Goal: Information Seeking & Learning: Learn about a topic

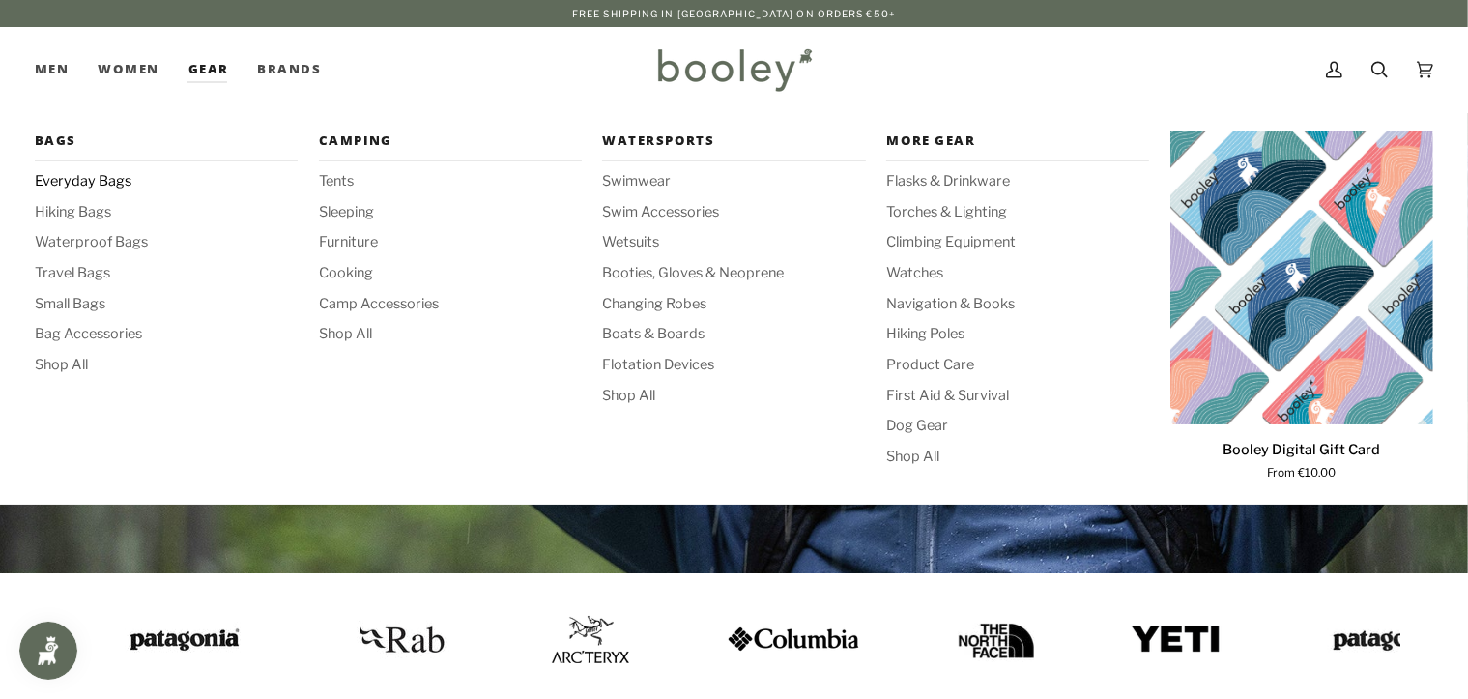
click at [101, 191] on span "Everyday Bags" at bounding box center [166, 181] width 263 height 21
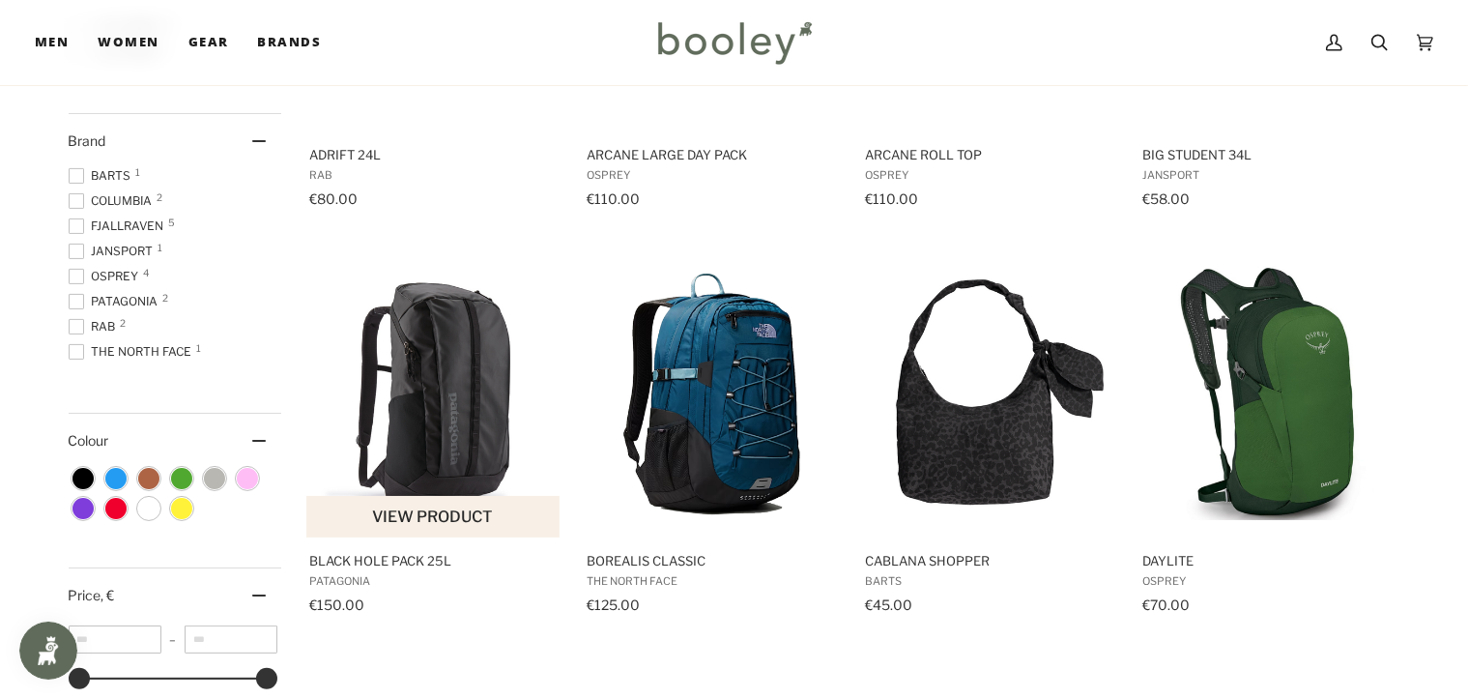
scroll to position [290, 0]
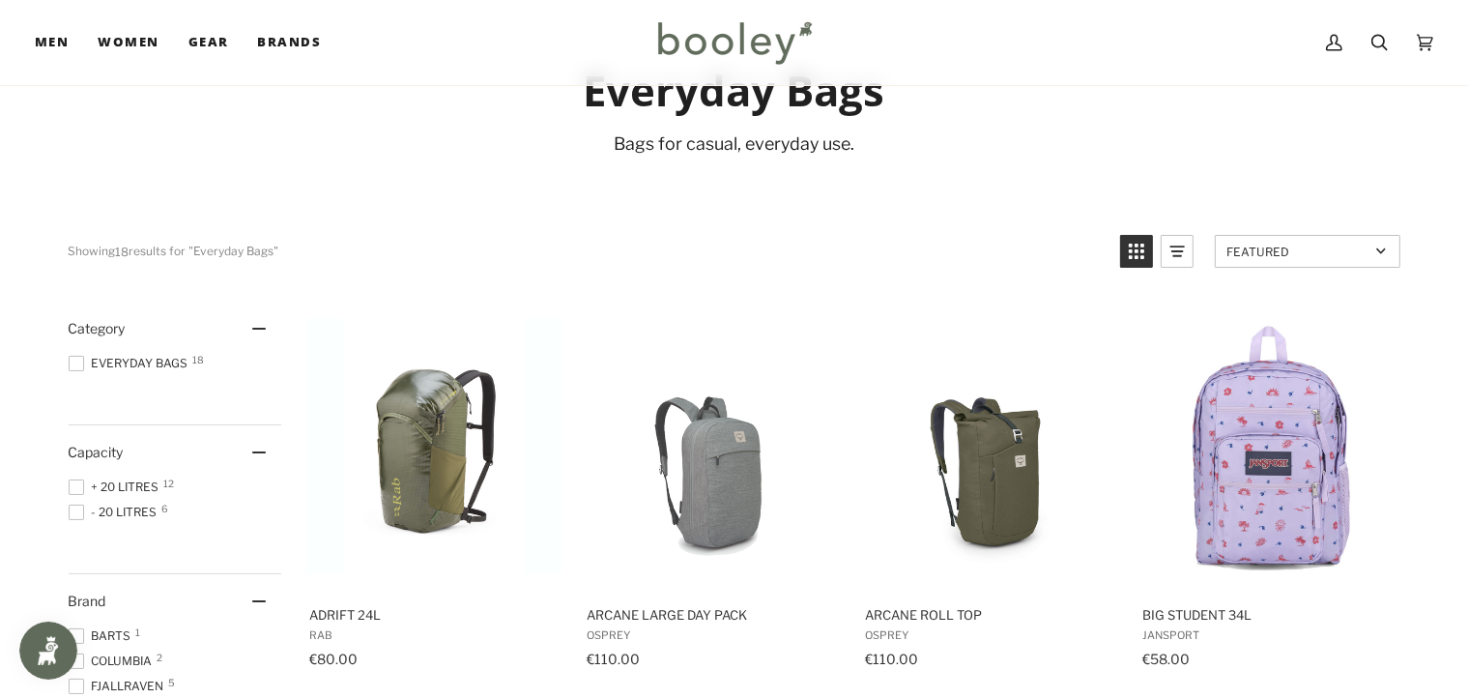
scroll to position [193, 0]
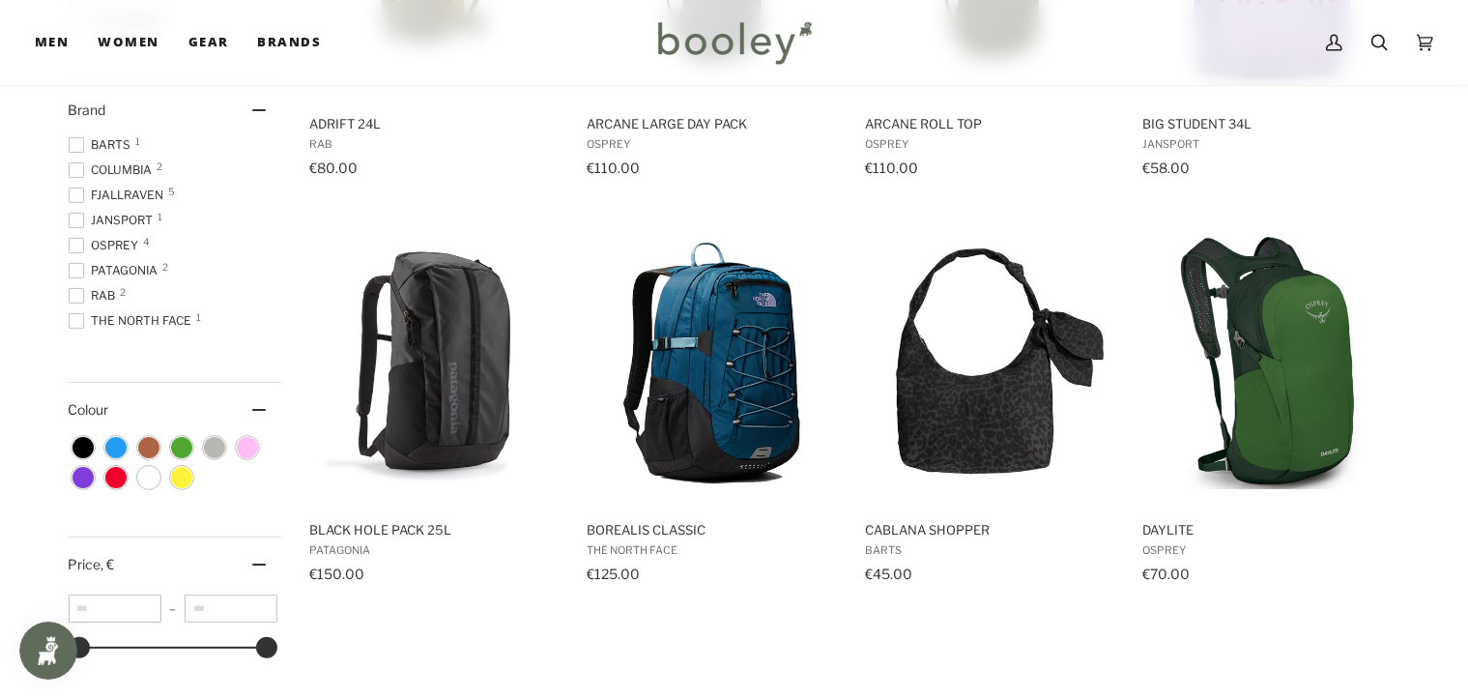
scroll to position [580, 0]
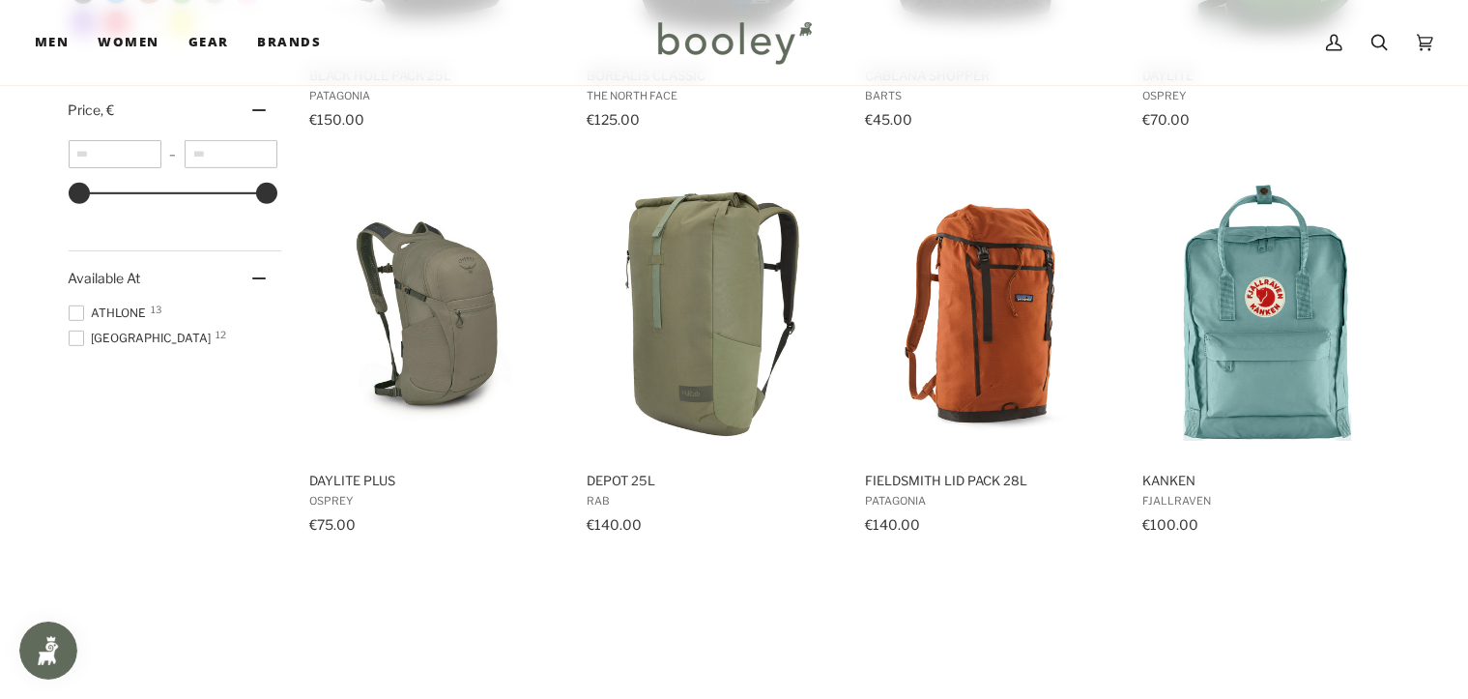
scroll to position [966, 0]
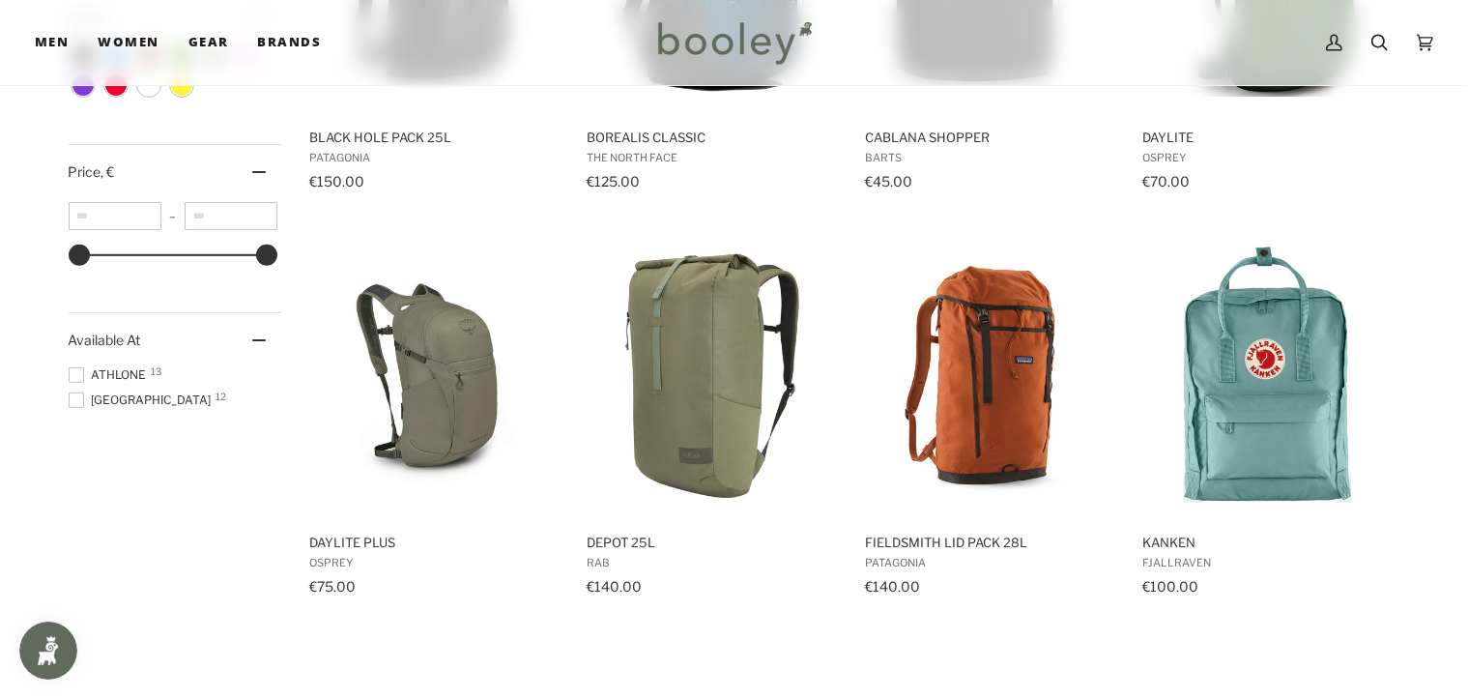
click at [0, 433] on div "Showing 18 results Showing 18 results for "Everyday Bags" Products 18 Featured …" at bounding box center [734, 417] width 1468 height 2224
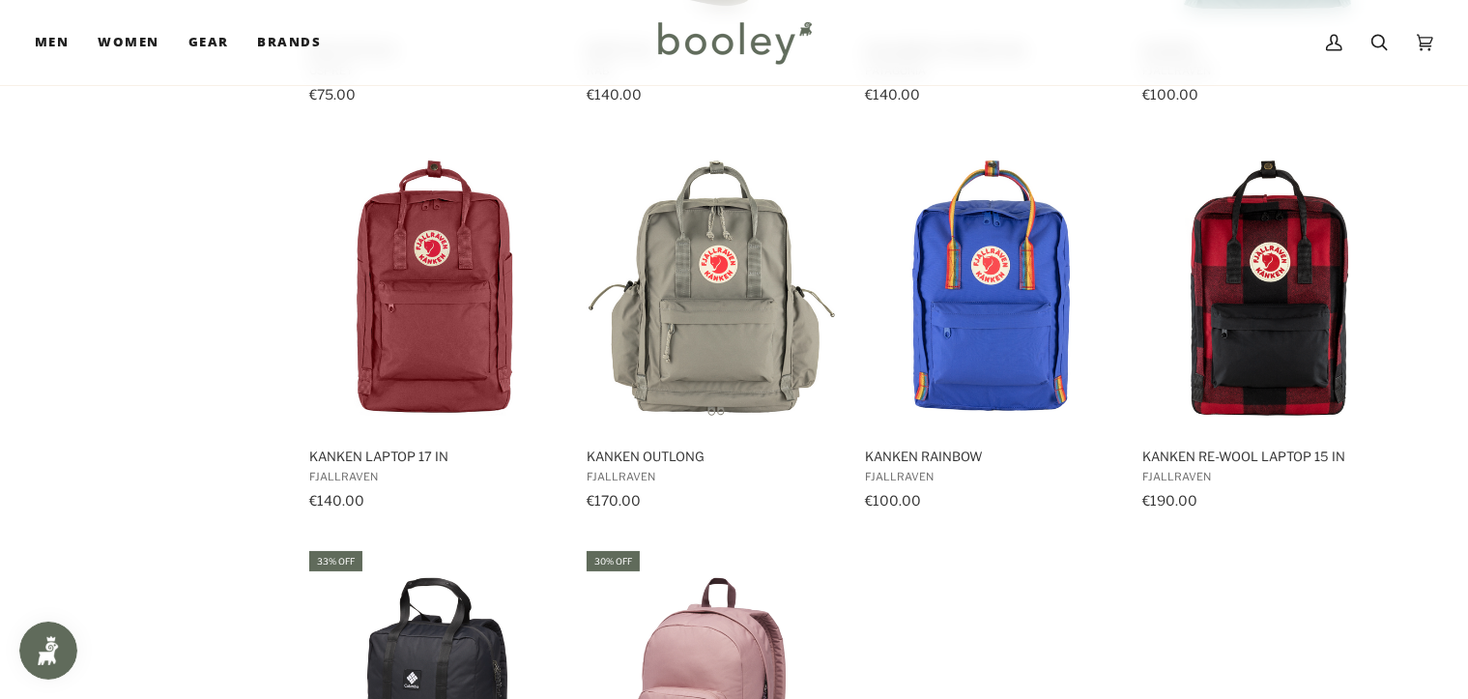
scroll to position [1353, 0]
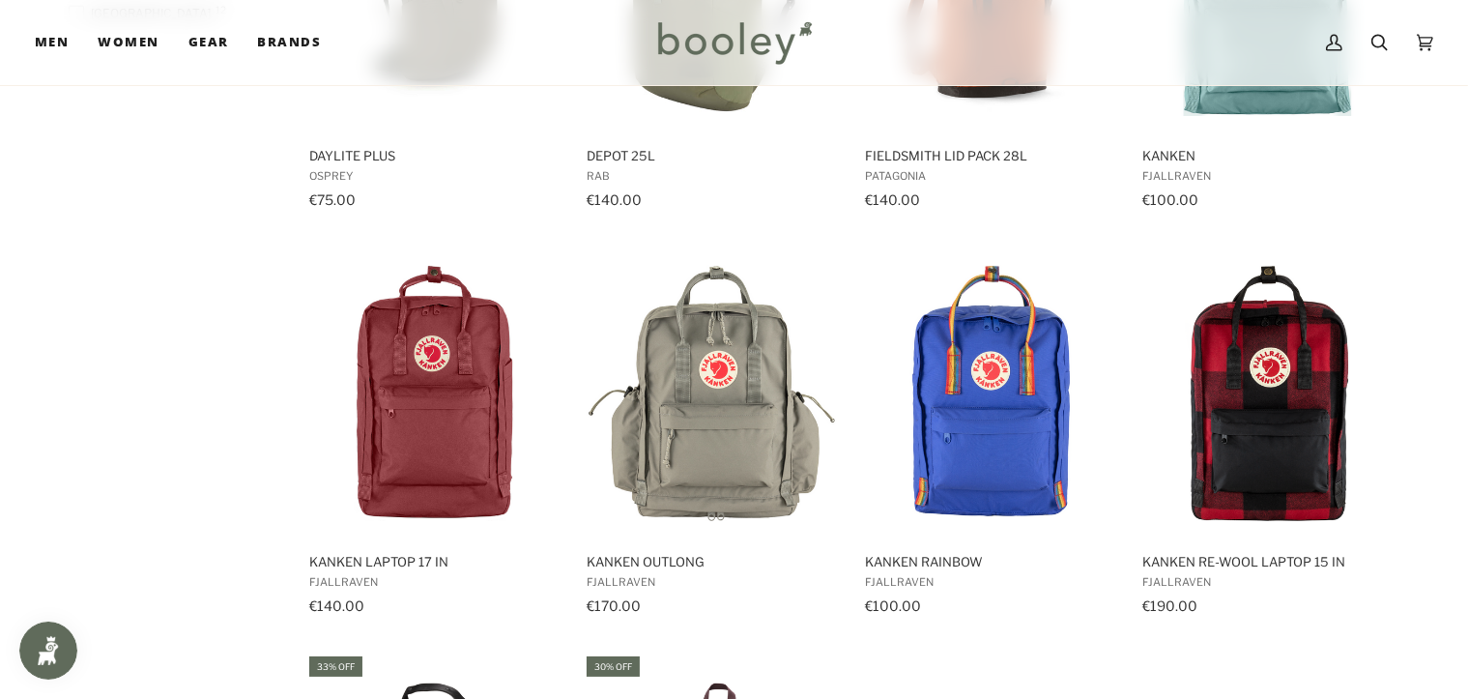
click at [0, 474] on div "Showing 18 results Showing 18 results for "Everyday Bags" Products 18 Featured …" at bounding box center [734, 31] width 1468 height 2224
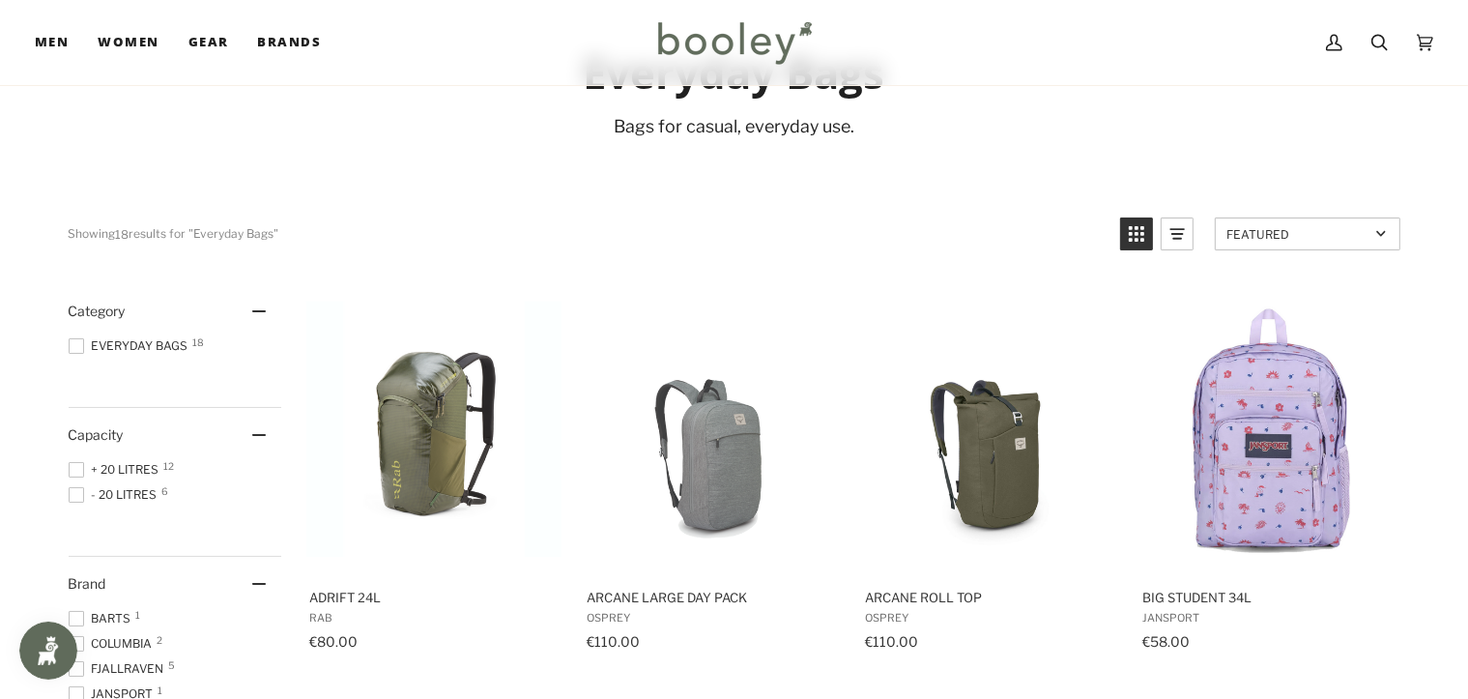
scroll to position [0, 0]
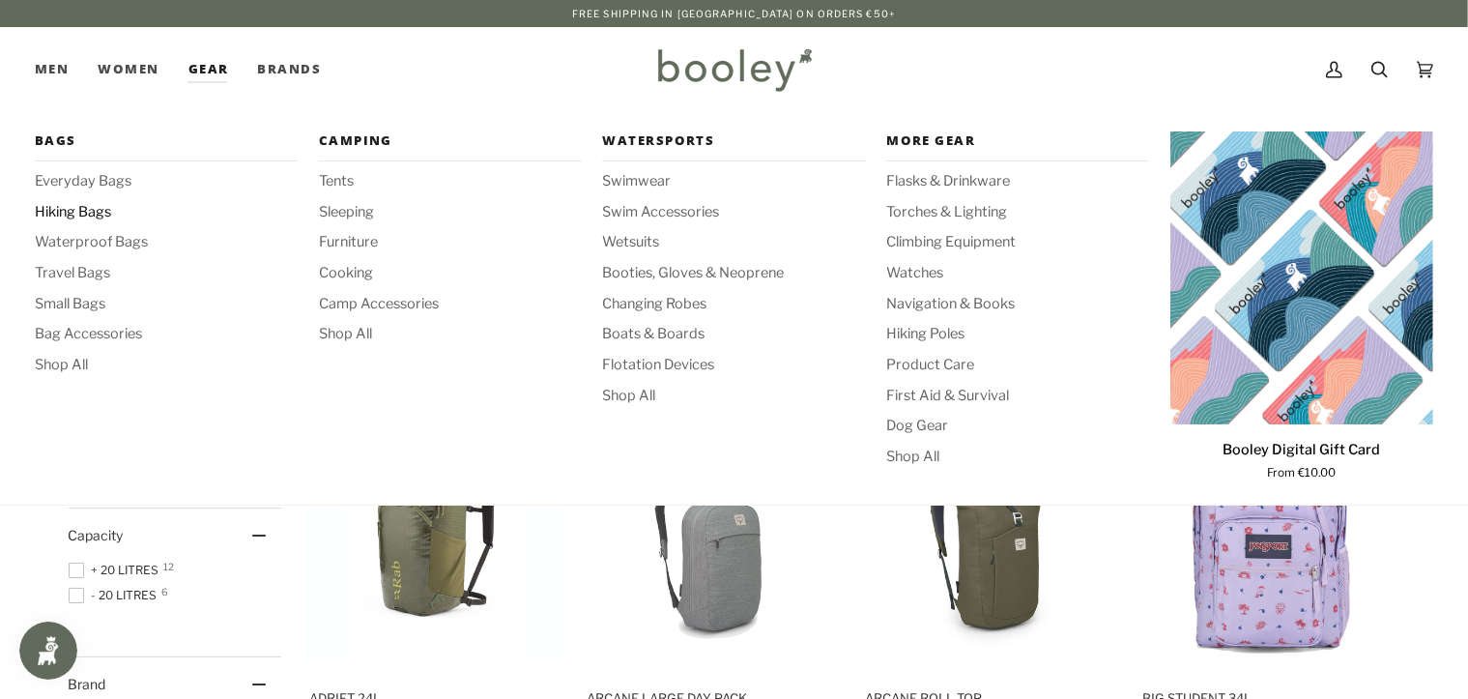
click at [100, 215] on span "Hiking Bags" at bounding box center [166, 212] width 263 height 21
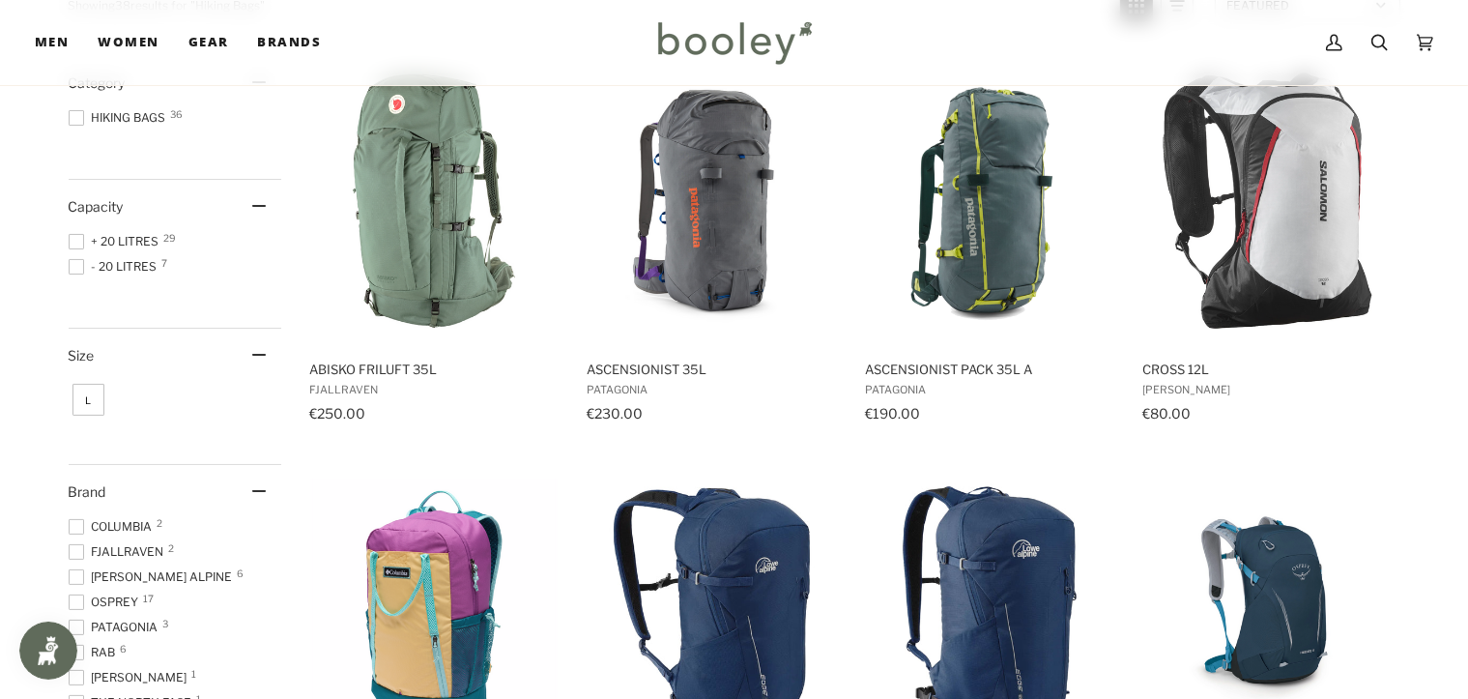
scroll to position [193, 0]
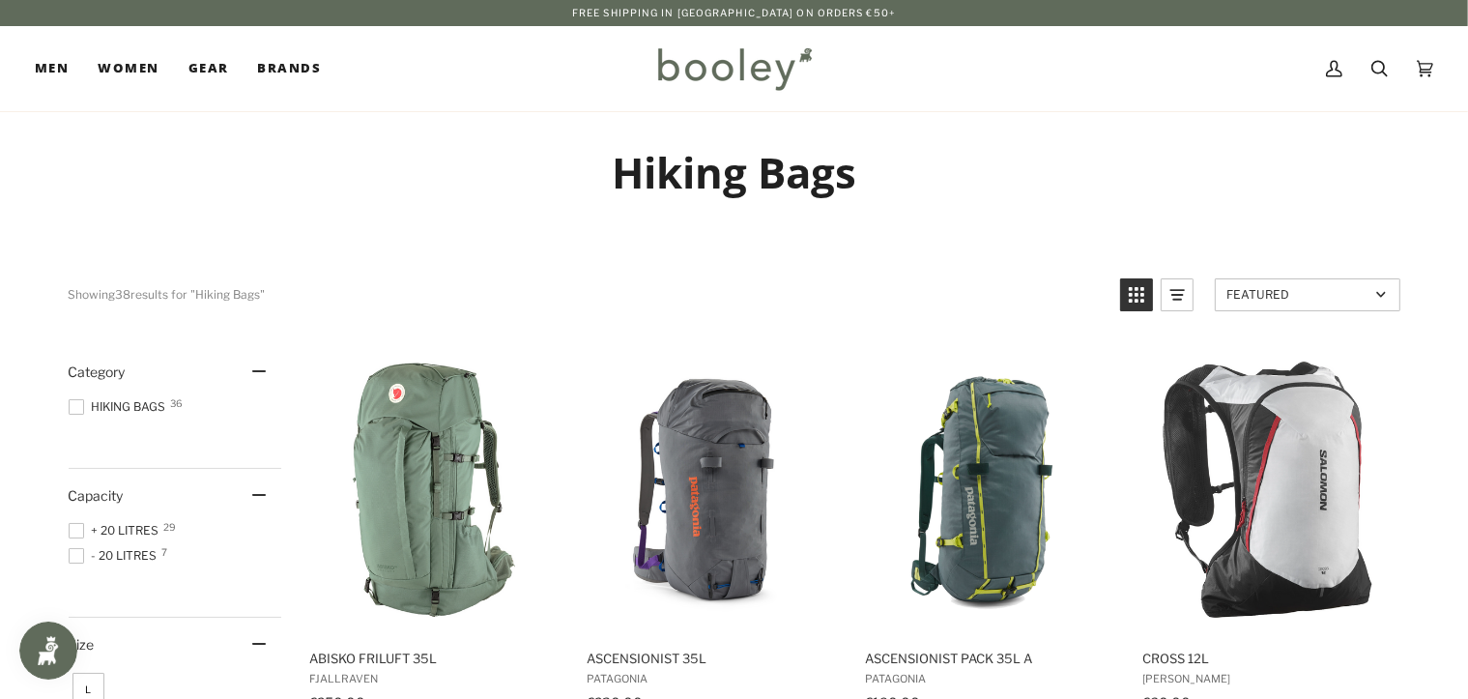
scroll to position [0, 0]
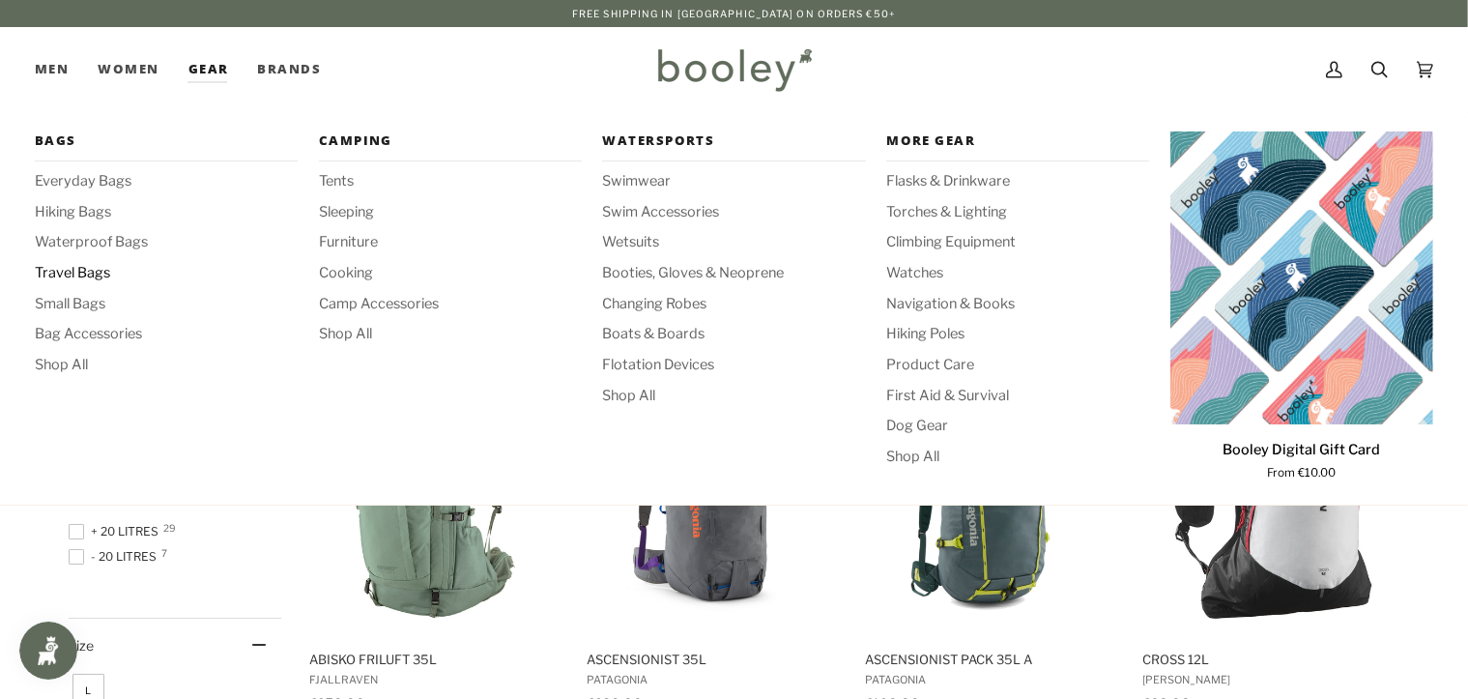
click at [50, 277] on span "Travel Bags" at bounding box center [166, 273] width 263 height 21
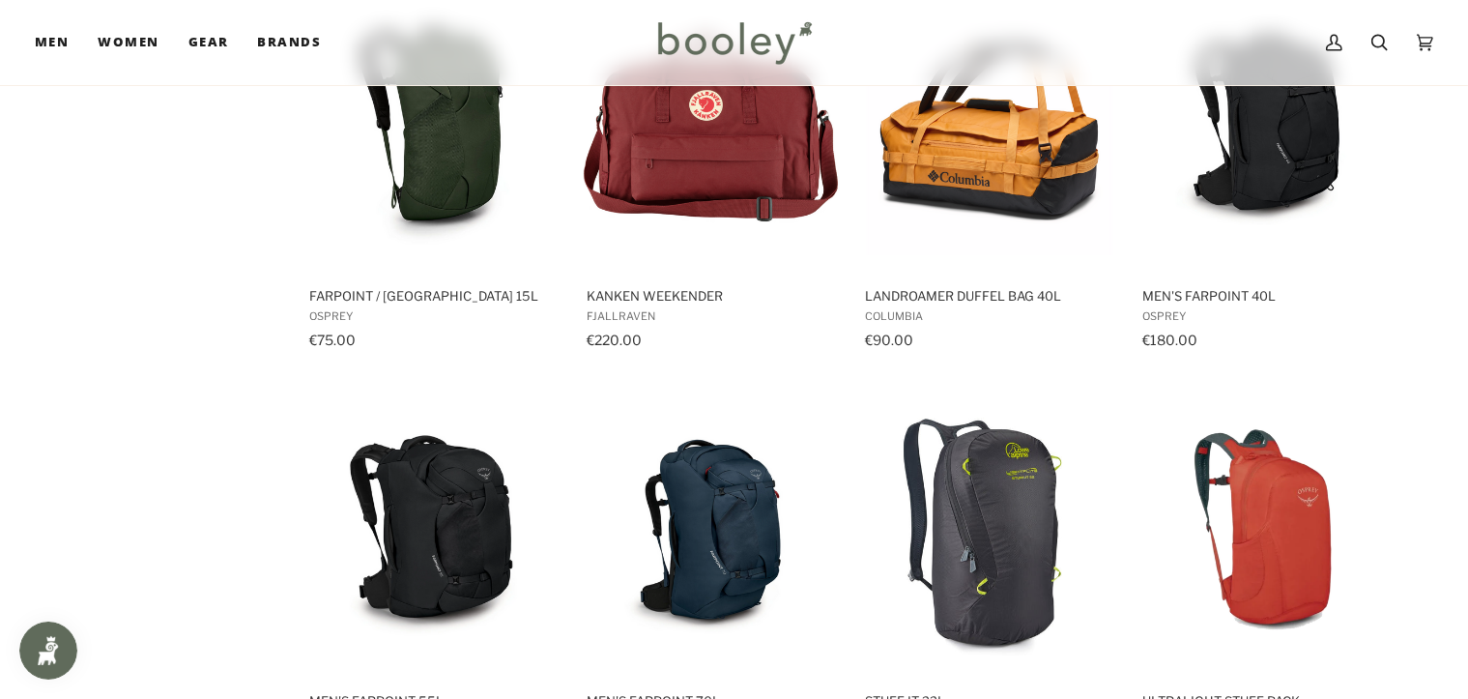
scroll to position [1475, 0]
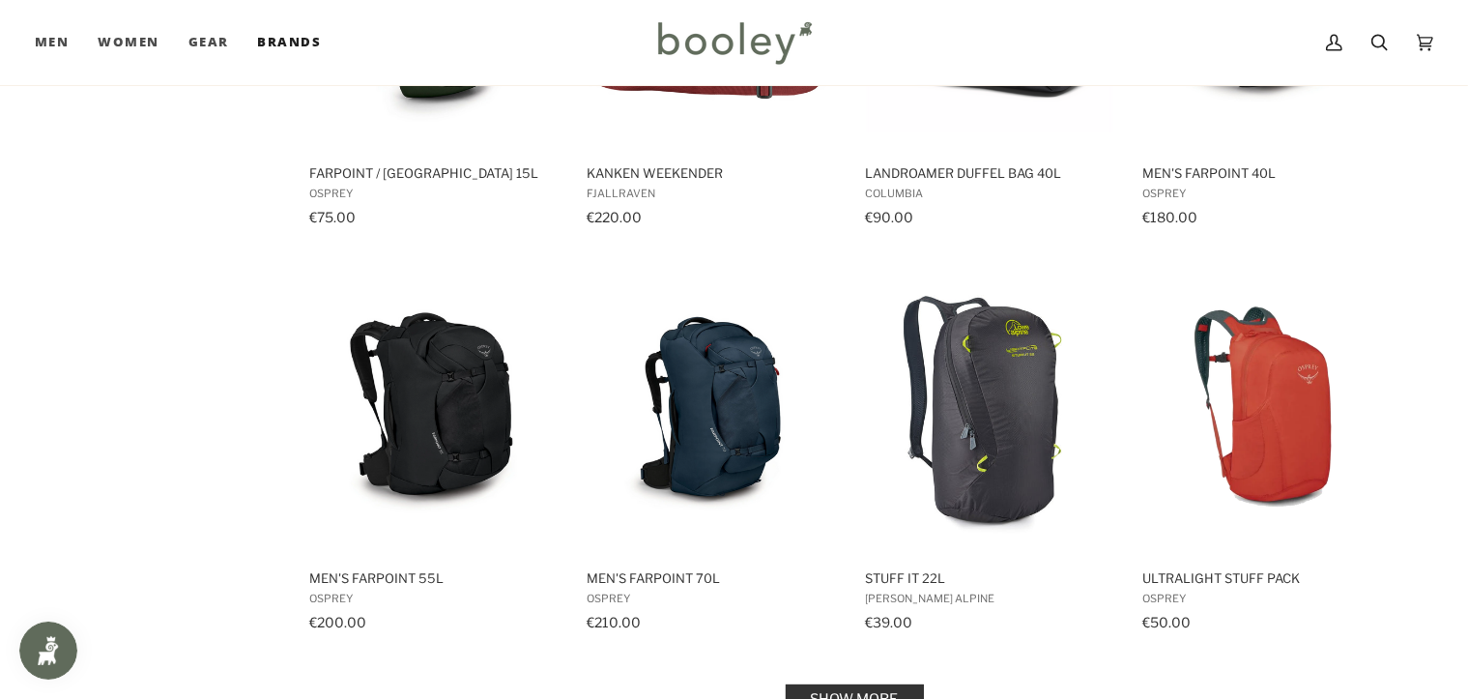
scroll to position [1571, 0]
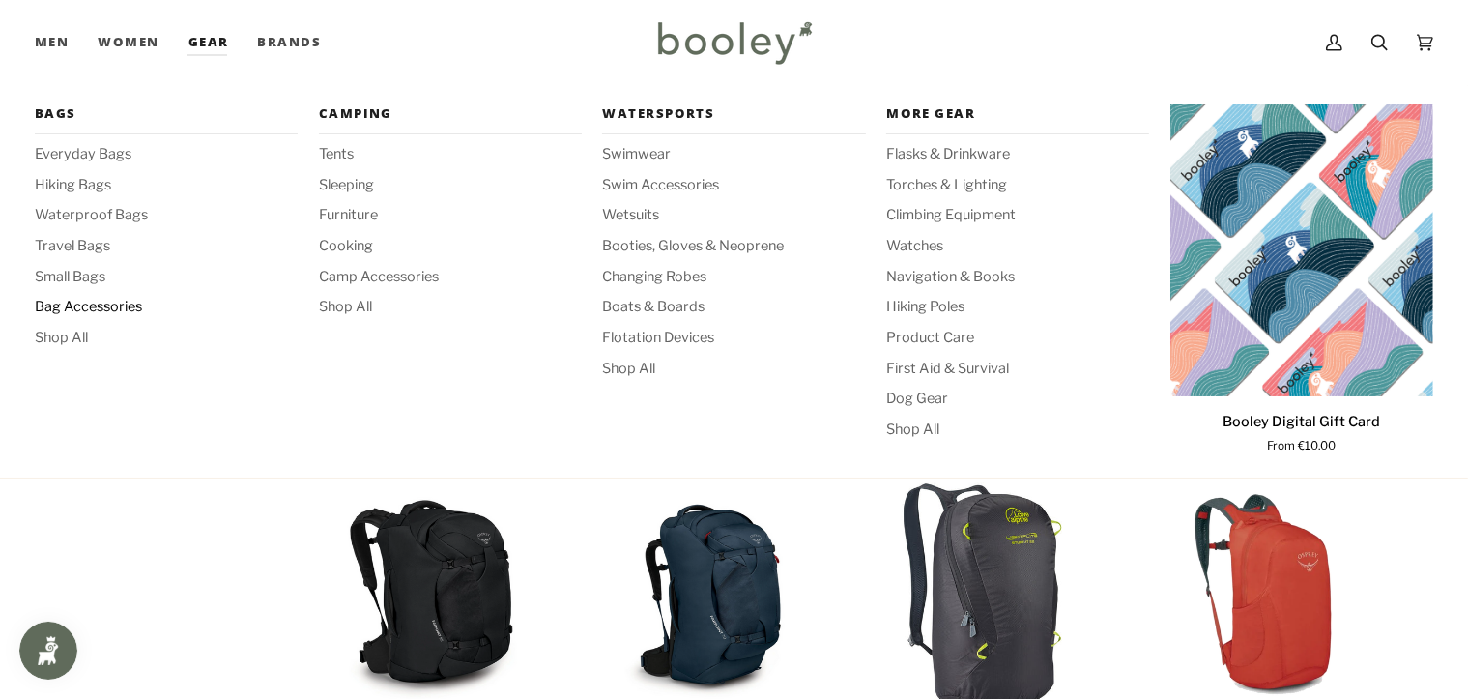
click at [59, 300] on span "Bag Accessories" at bounding box center [166, 307] width 263 height 21
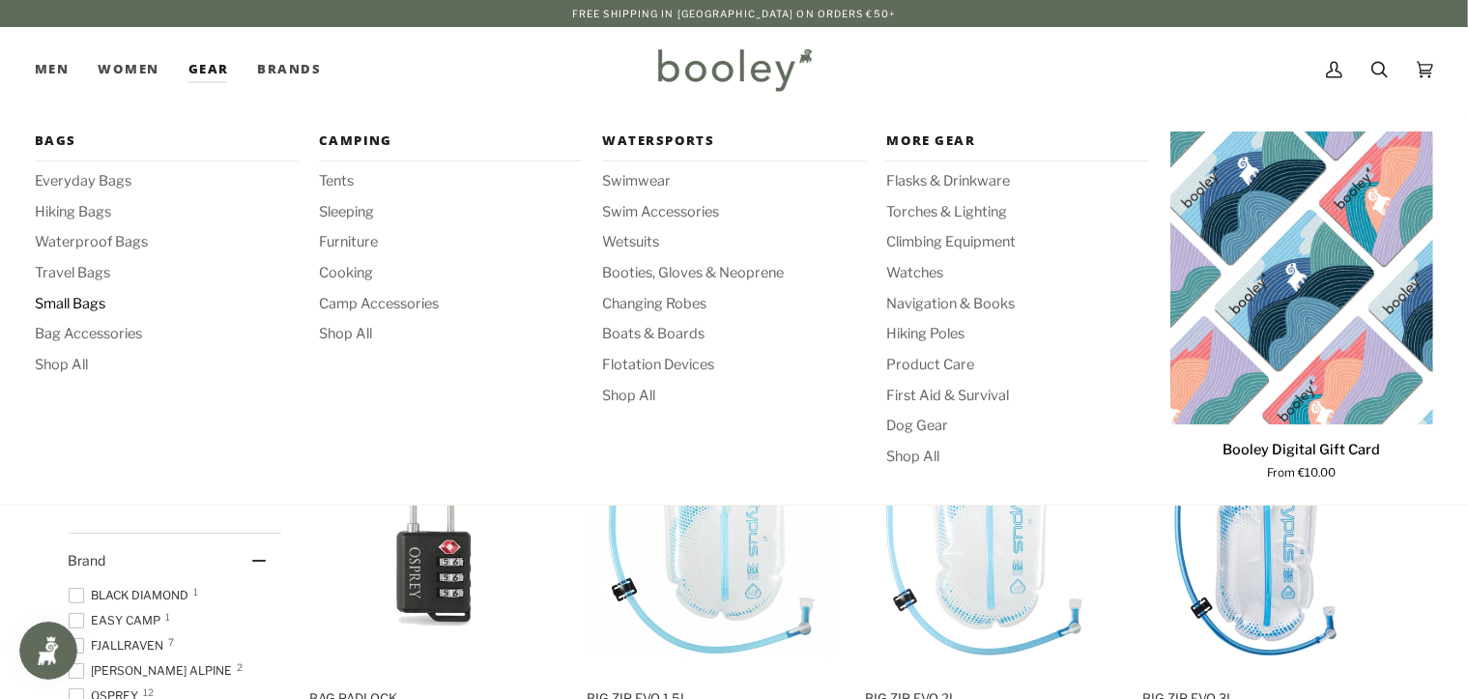
click at [64, 307] on span "Small Bags" at bounding box center [166, 304] width 263 height 21
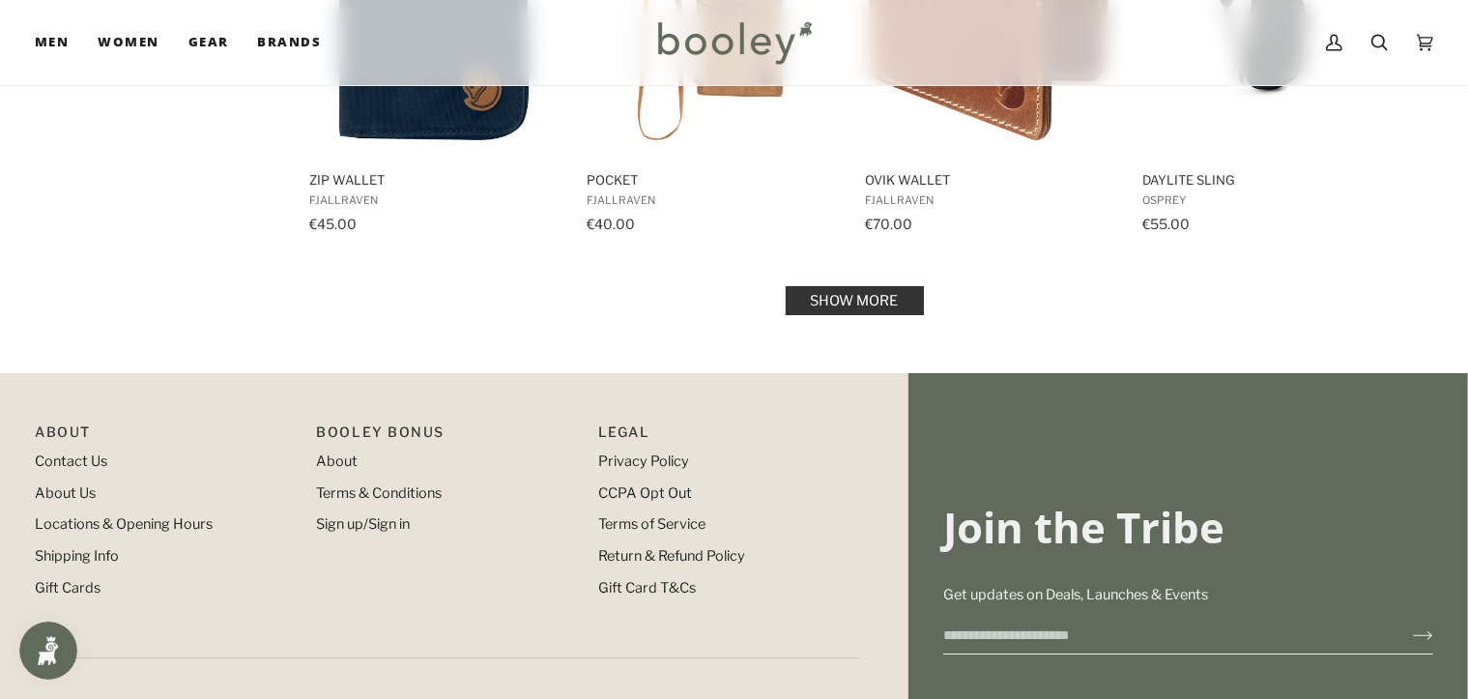
scroll to position [2327, 0]
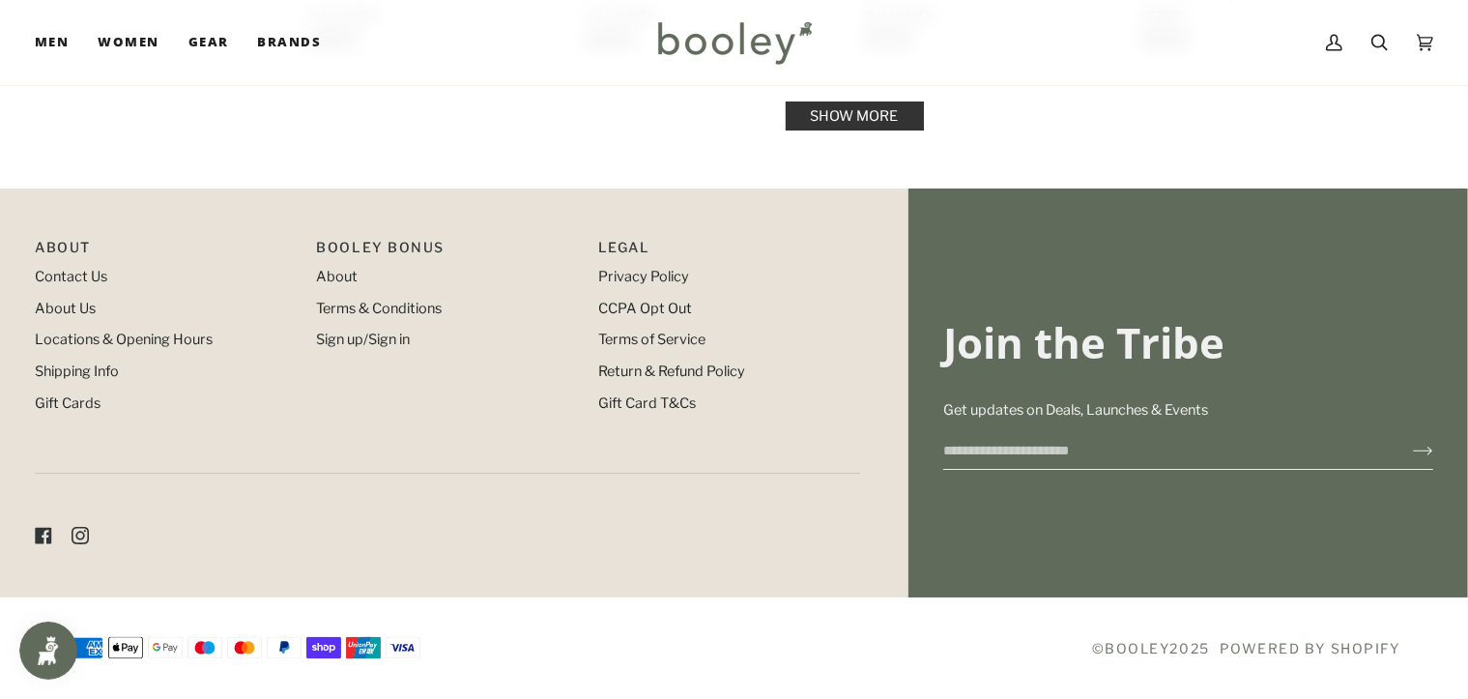
click at [63, 319] on li "About Us" at bounding box center [166, 309] width 262 height 21
click at [63, 311] on link "About Us" at bounding box center [65, 308] width 61 height 17
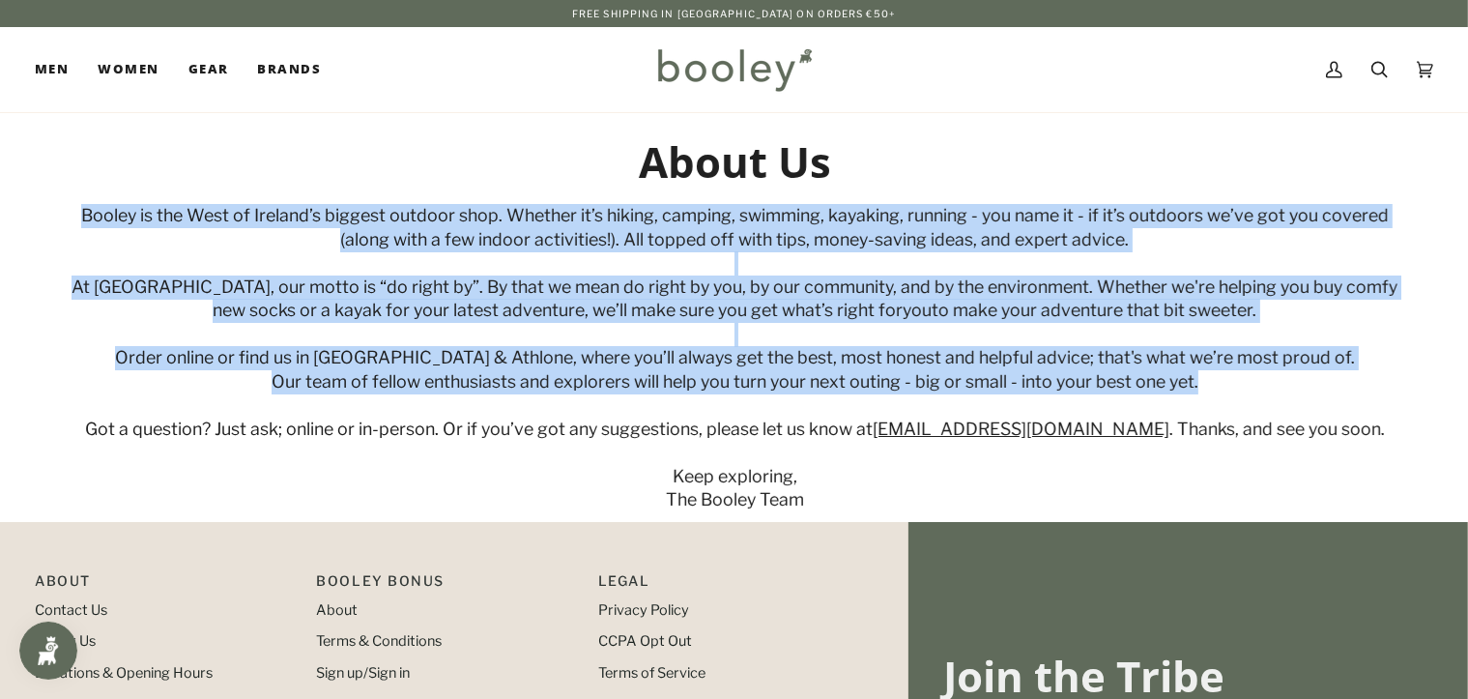
drag, startPoint x: 62, startPoint y: 215, endPoint x: 1271, endPoint y: 390, distance: 1221.6
click at [1271, 390] on div "About Us Booley is the West of Ireland’s biggest outdoor shop. Whether it’s hik…" at bounding box center [734, 323] width 1401 height 377
copy div "Booley is the West of Ireland’s biggest outdoor shop. Whether it’s hiking, camp…"
